Goal: Check status

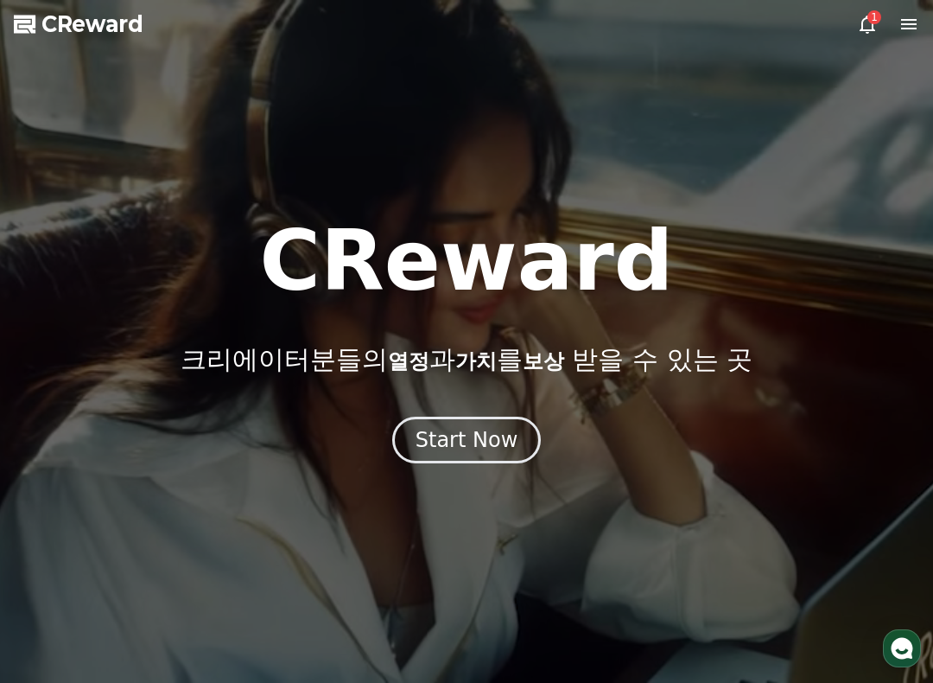
click at [484, 421] on button "Start Now" at bounding box center [467, 440] width 150 height 47
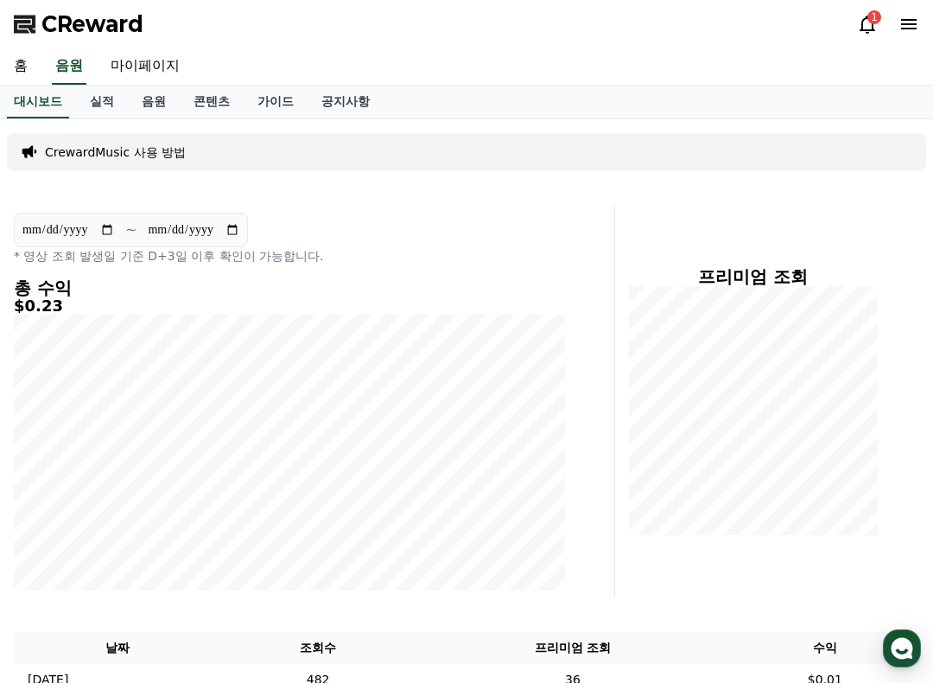
click at [861, 31] on icon at bounding box center [868, 25] width 16 height 18
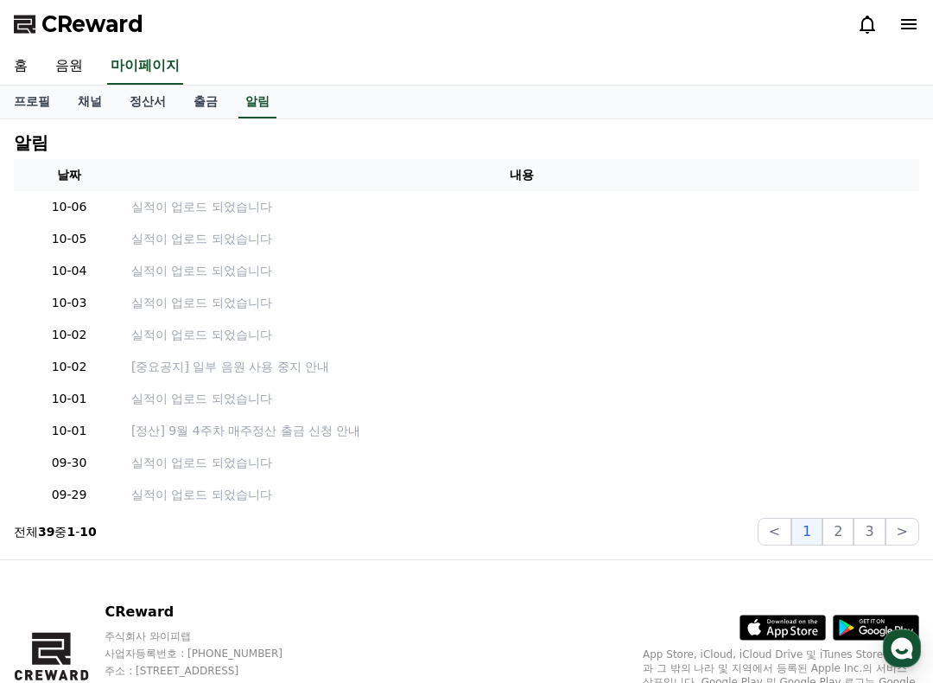
click at [867, 24] on icon at bounding box center [867, 24] width 21 height 21
click at [222, 215] on p "실적이 업로드 되었습니다" at bounding box center [521, 207] width 781 height 18
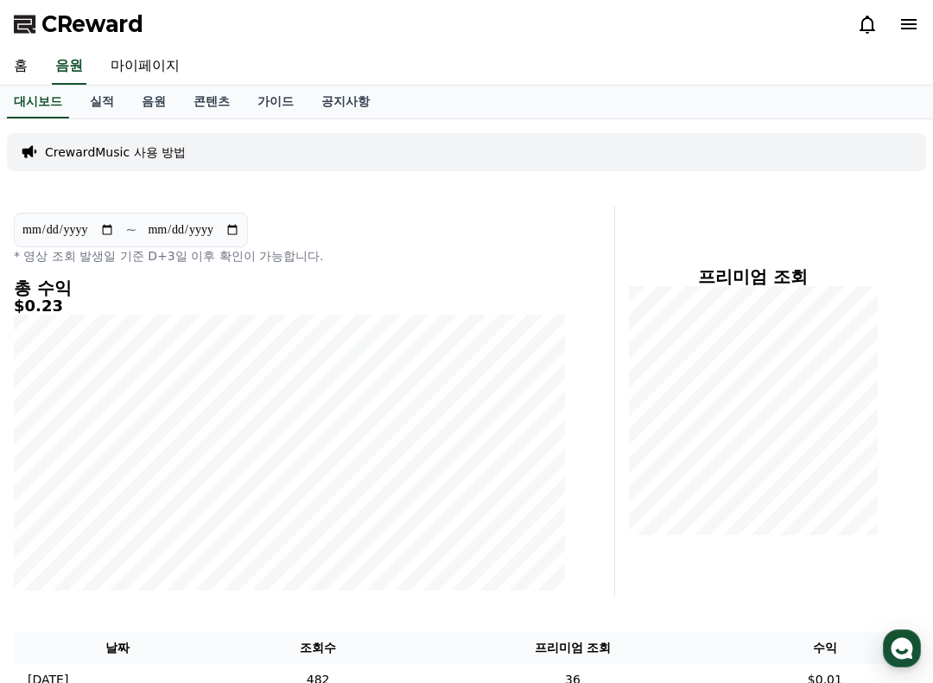
click at [100, 106] on link "실적" at bounding box center [102, 102] width 52 height 33
